Goal: Task Accomplishment & Management: Manage account settings

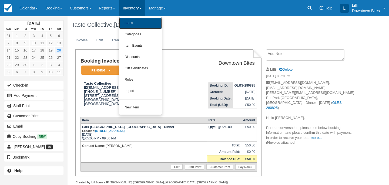
click at [141, 24] on link "Items" at bounding box center [140, 23] width 43 height 11
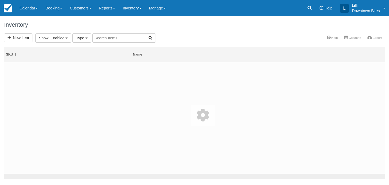
select select
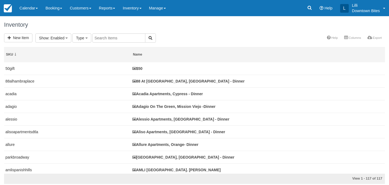
select select
click at [23, 8] on link "Calendar" at bounding box center [29, 8] width 26 height 16
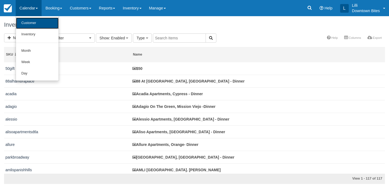
click at [30, 24] on link "Customer" at bounding box center [37, 23] width 43 height 11
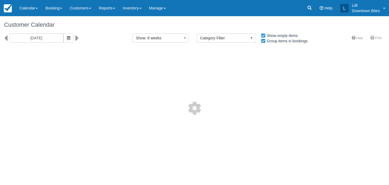
select select
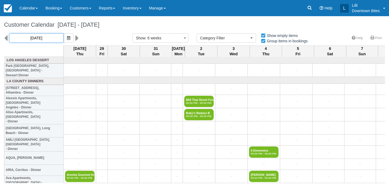
click at [33, 38] on input "[DATE]" at bounding box center [36, 37] width 54 height 9
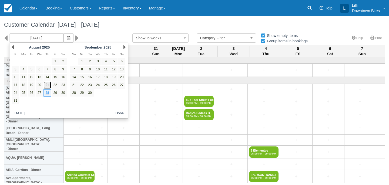
click at [46, 85] on link "21" at bounding box center [46, 85] width 7 height 7
type input "08/21/25"
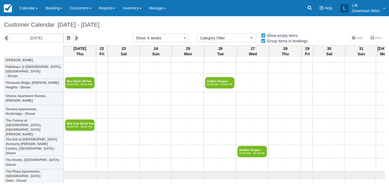
scroll to position [680, 0]
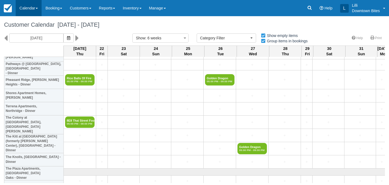
click at [25, 7] on link "Calendar" at bounding box center [29, 8] width 26 height 16
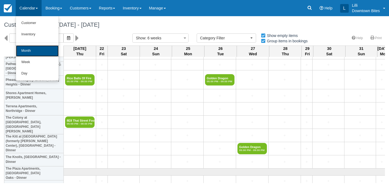
click at [24, 52] on link "Month" at bounding box center [37, 50] width 43 height 11
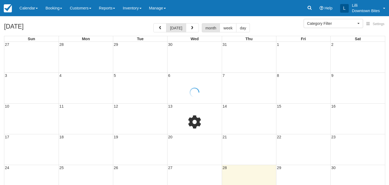
select select
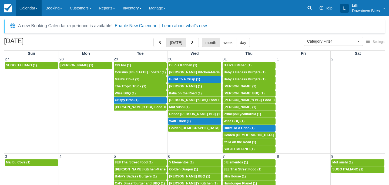
click at [32, 12] on link "Calendar" at bounding box center [29, 8] width 26 height 16
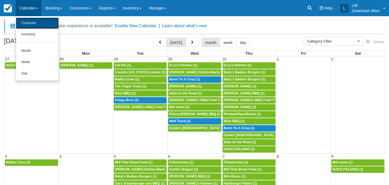
click at [31, 26] on link "Customer" at bounding box center [37, 23] width 43 height 11
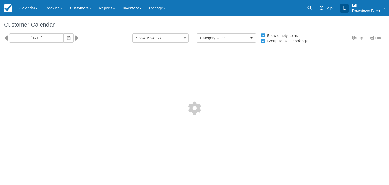
select select
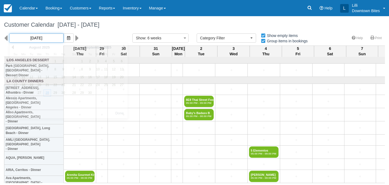
click at [40, 37] on input "[DATE]" at bounding box center [36, 37] width 54 height 9
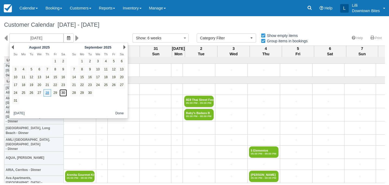
click at [64, 93] on link "30" at bounding box center [62, 92] width 7 height 7
type input "[DATE]"
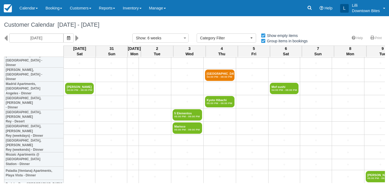
scroll to position [508, 0]
